Goal: Information Seeking & Learning: Learn about a topic

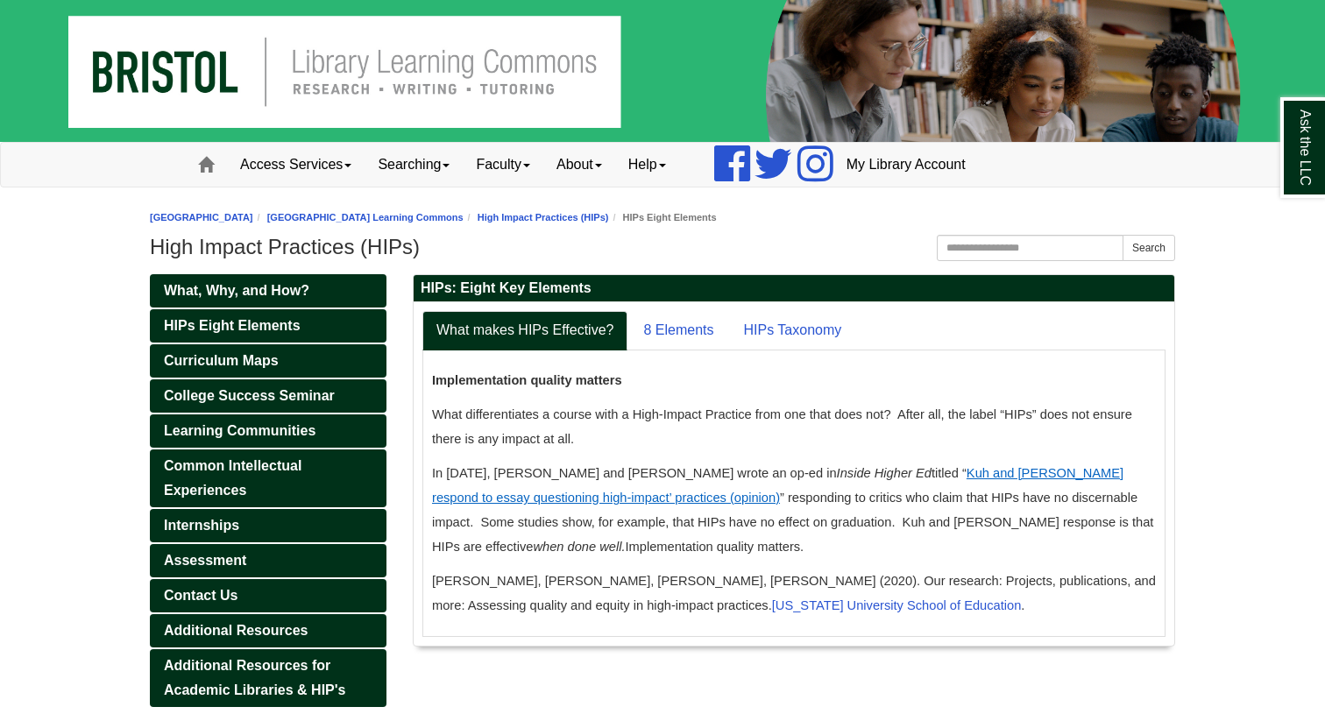
scroll to position [74, 0]
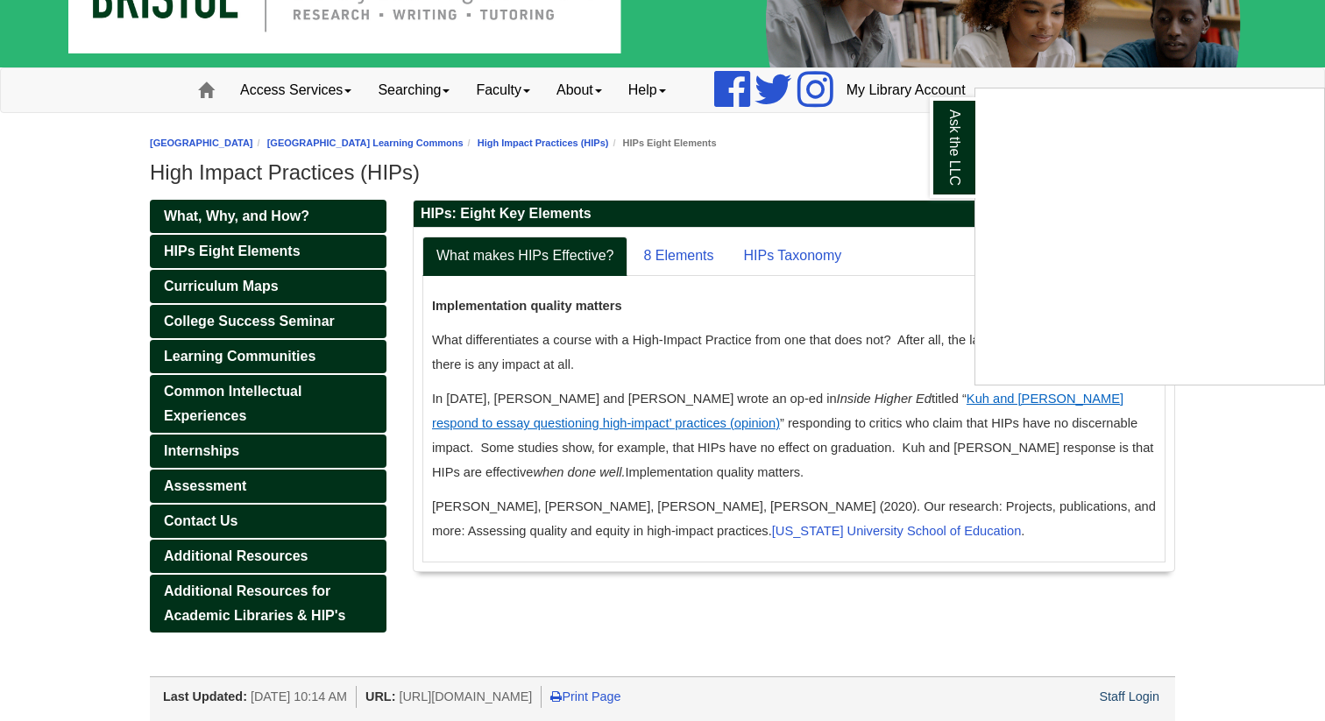
click at [659, 251] on div "Ask the LLC" at bounding box center [662, 360] width 1325 height 721
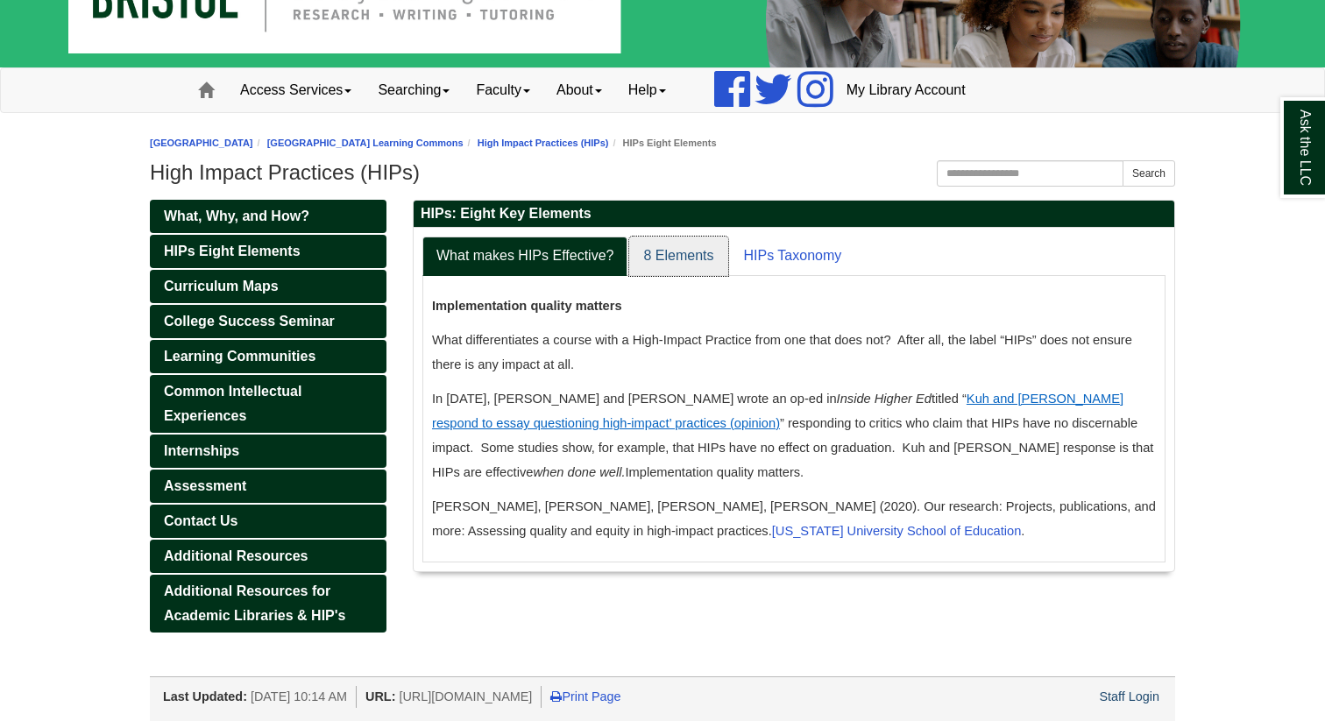
click at [673, 256] on link "8 Elements" at bounding box center [678, 256] width 98 height 39
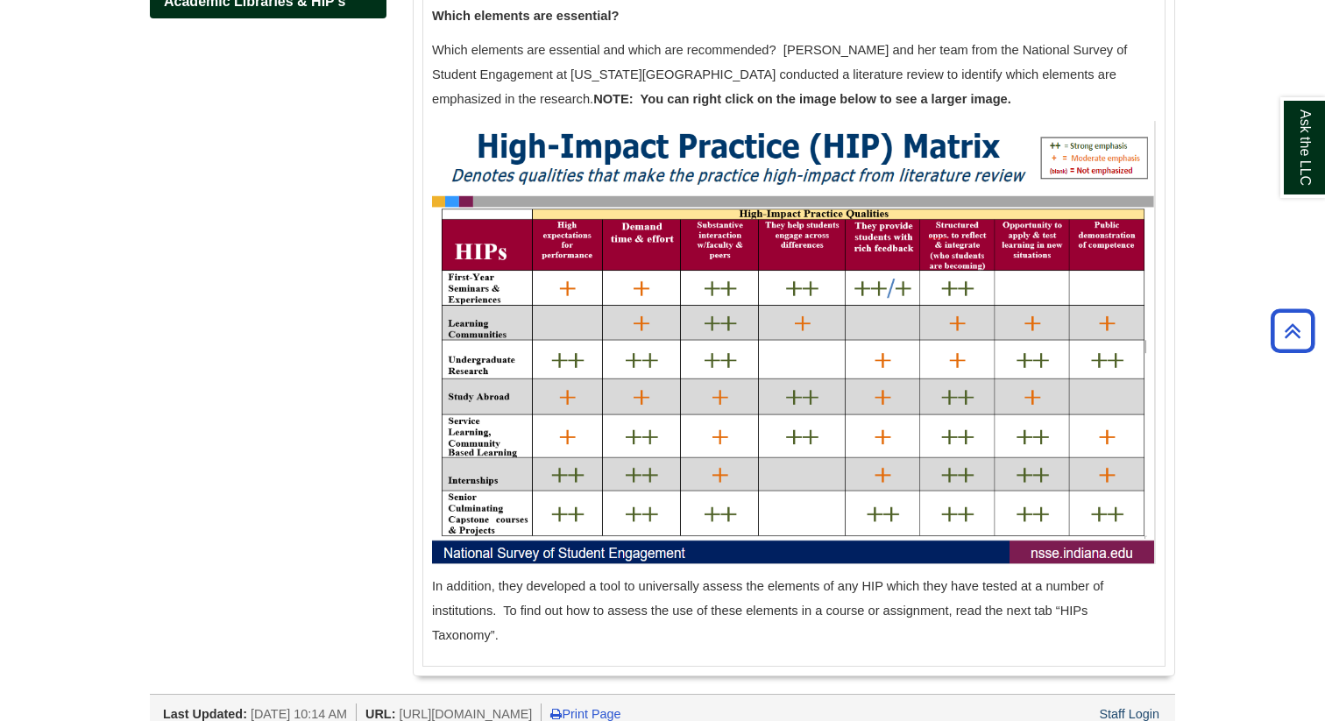
scroll to position [707, 0]
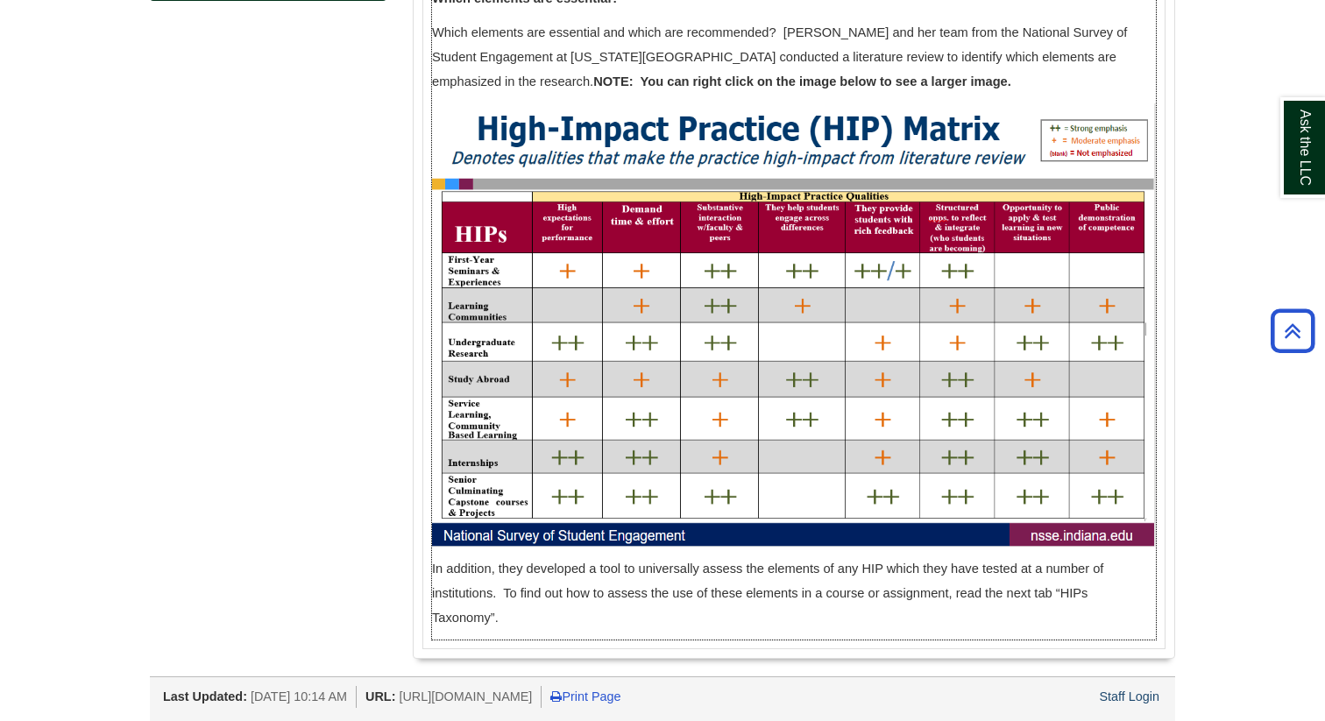
click at [550, 621] on p "In addition, they developed a tool to universally assess the elements of any HI…" at bounding box center [794, 593] width 724 height 74
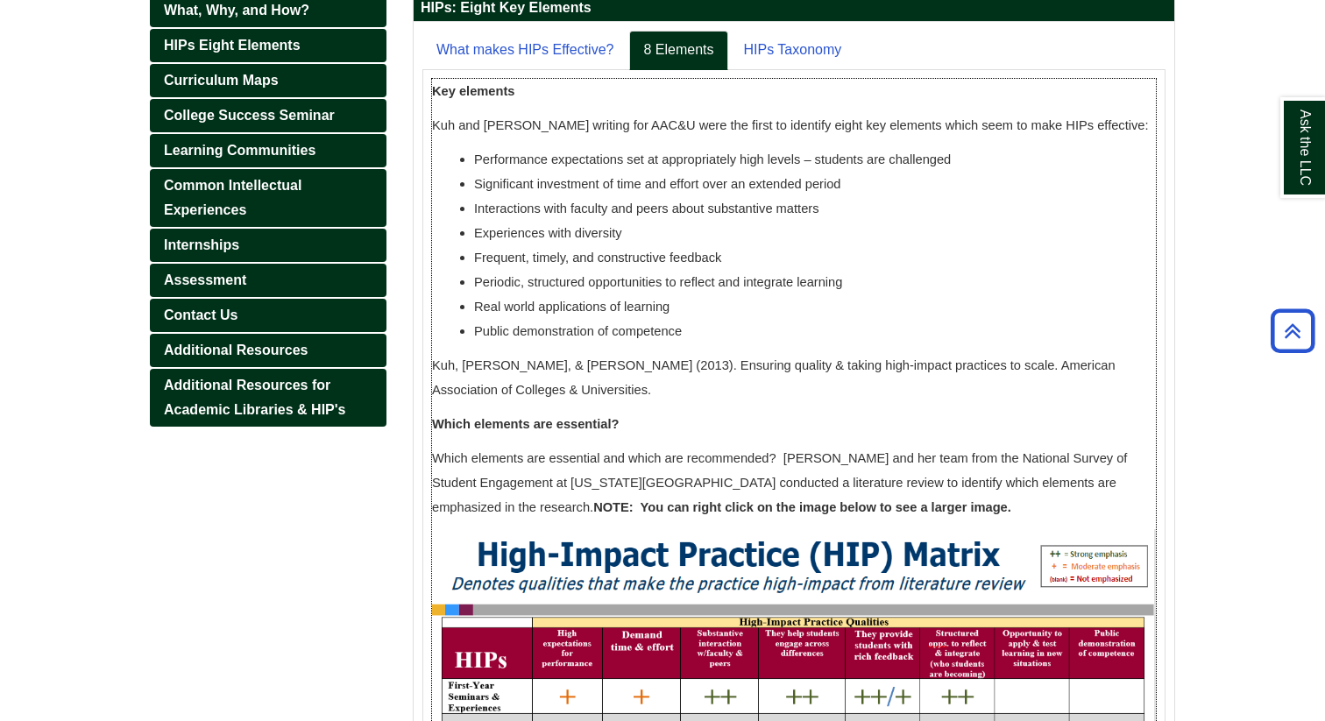
scroll to position [277, 0]
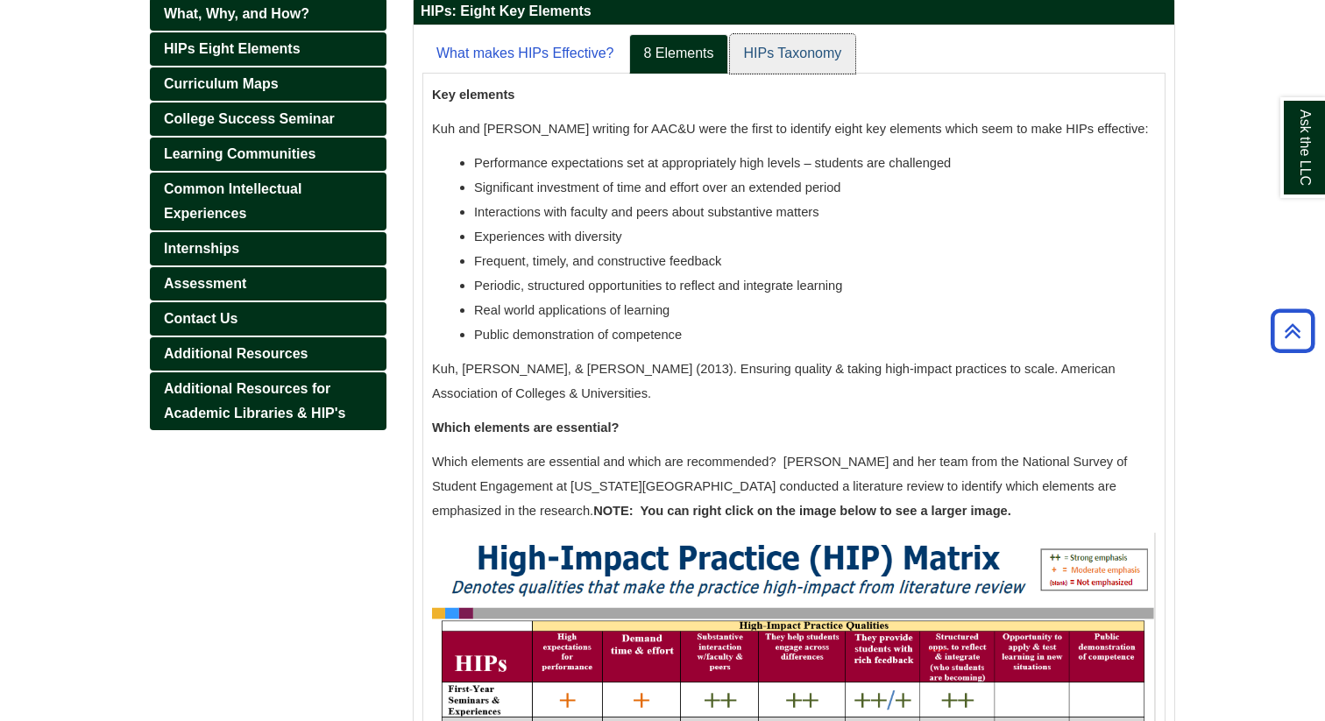
click at [775, 53] on link "HIPs Taxonomy" at bounding box center [793, 53] width 126 height 39
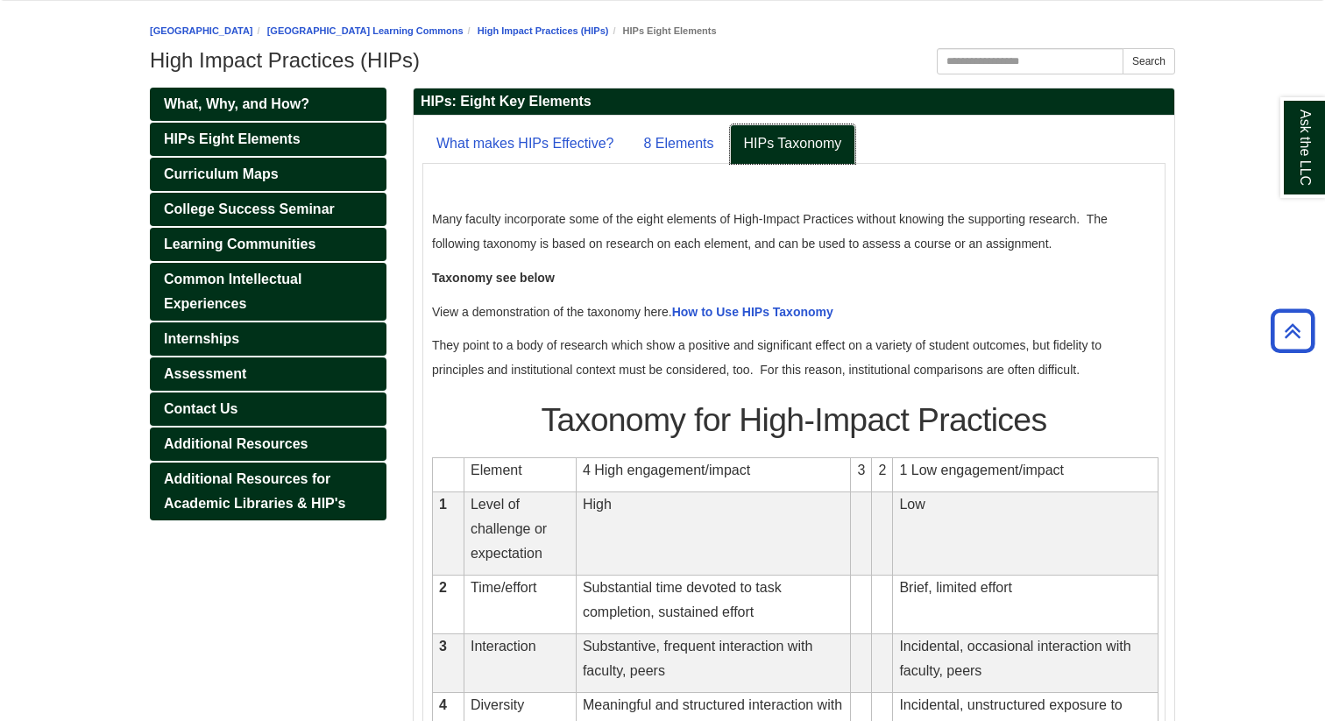
scroll to position [0, 0]
